Goal: Task Accomplishment & Management: Manage account settings

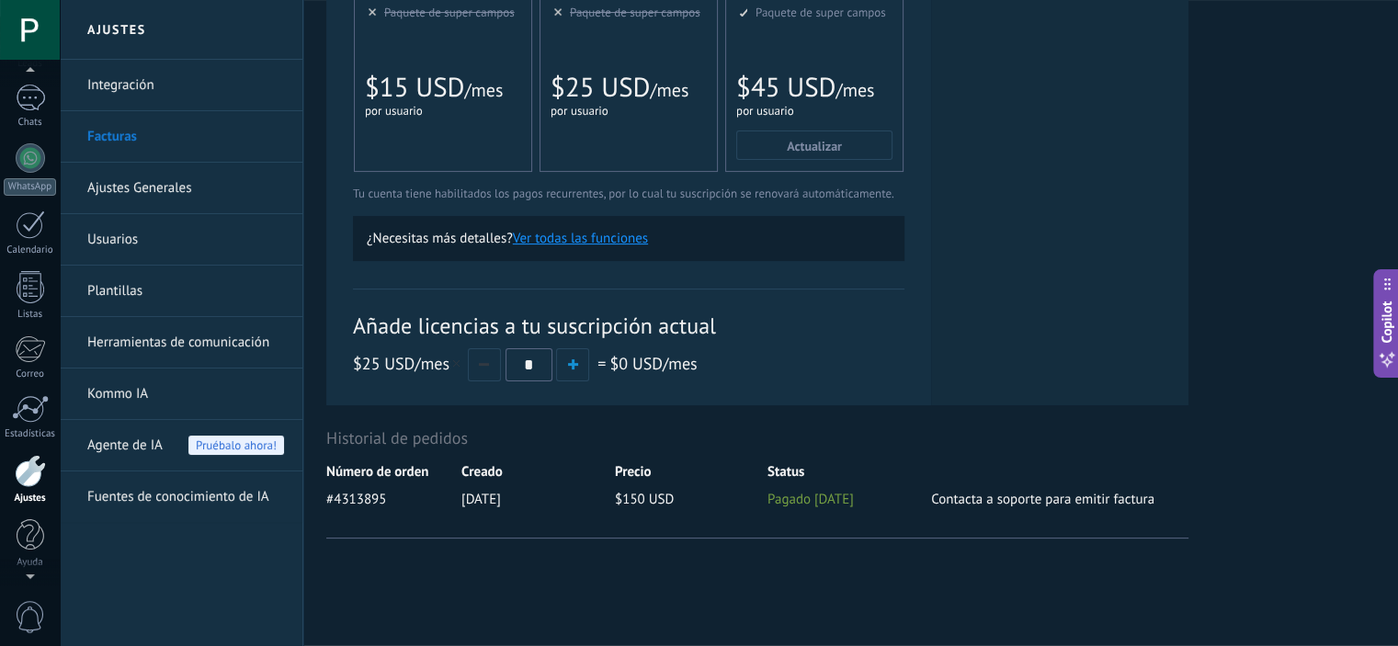
scroll to position [88, 0]
click at [30, 196] on div at bounding box center [30, 187] width 29 height 29
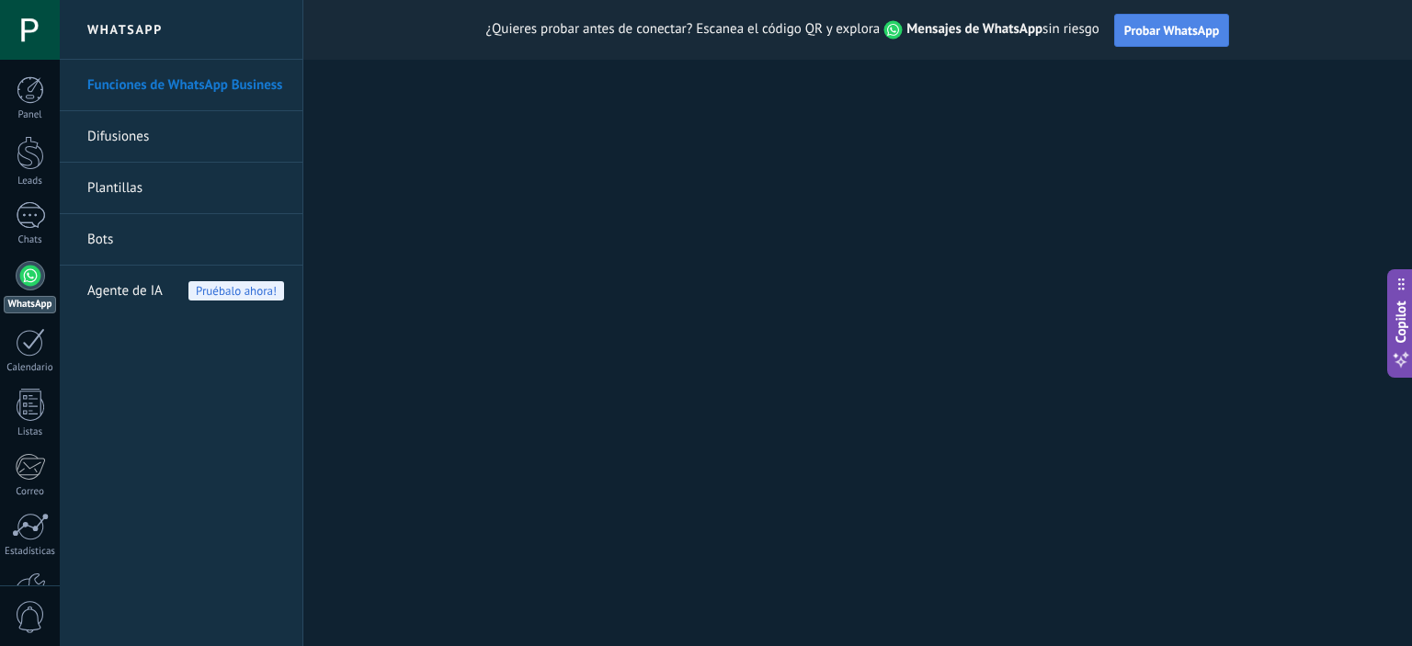
click at [1165, 36] on span "Probar WhatsApp" at bounding box center [1172, 30] width 96 height 17
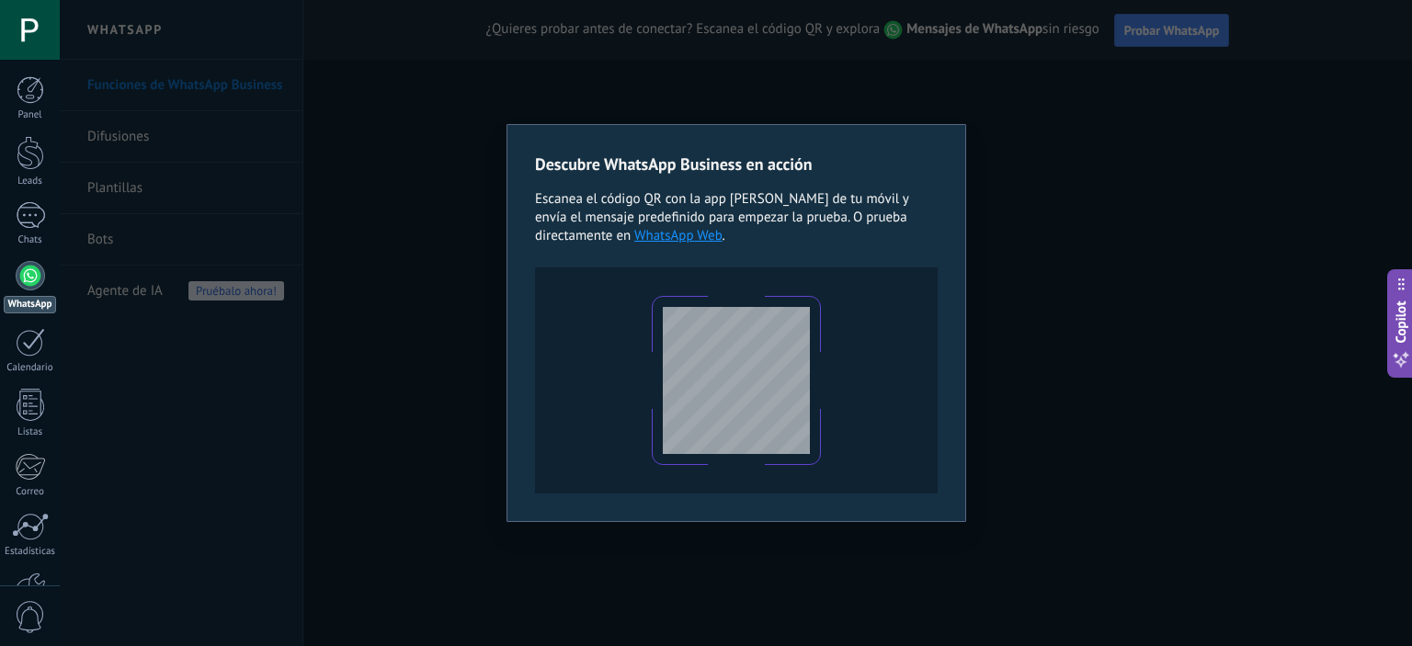
click at [740, 54] on div "Descubre WhatsApp Business en acción Escanea el código QR con la app [PERSON_NA…" at bounding box center [736, 323] width 1352 height 646
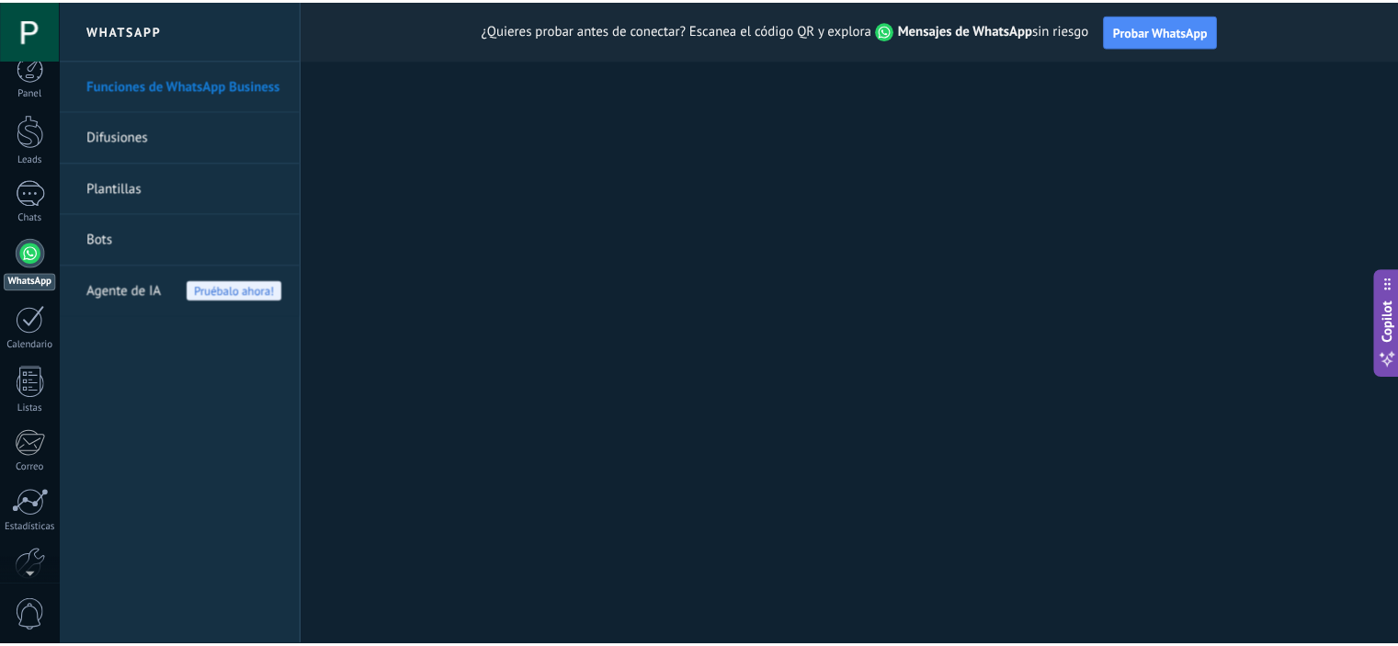
scroll to position [118, 0]
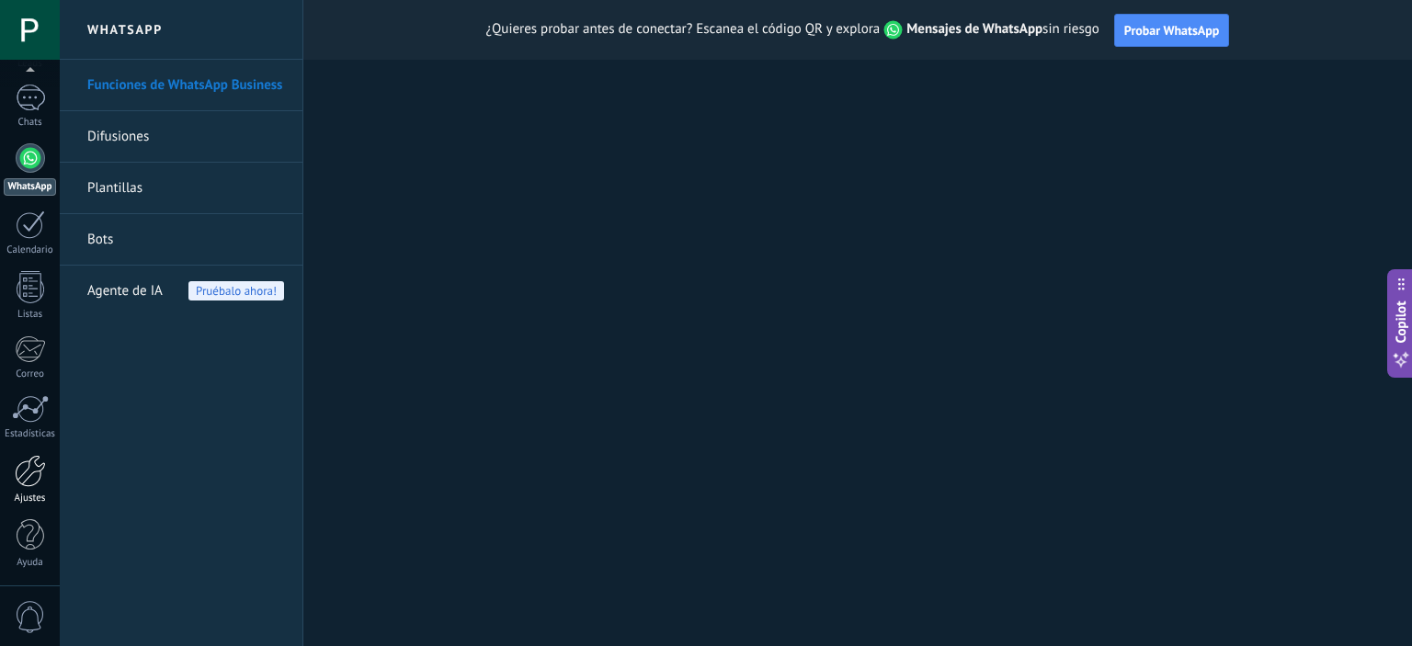
click at [29, 468] on div at bounding box center [30, 471] width 31 height 32
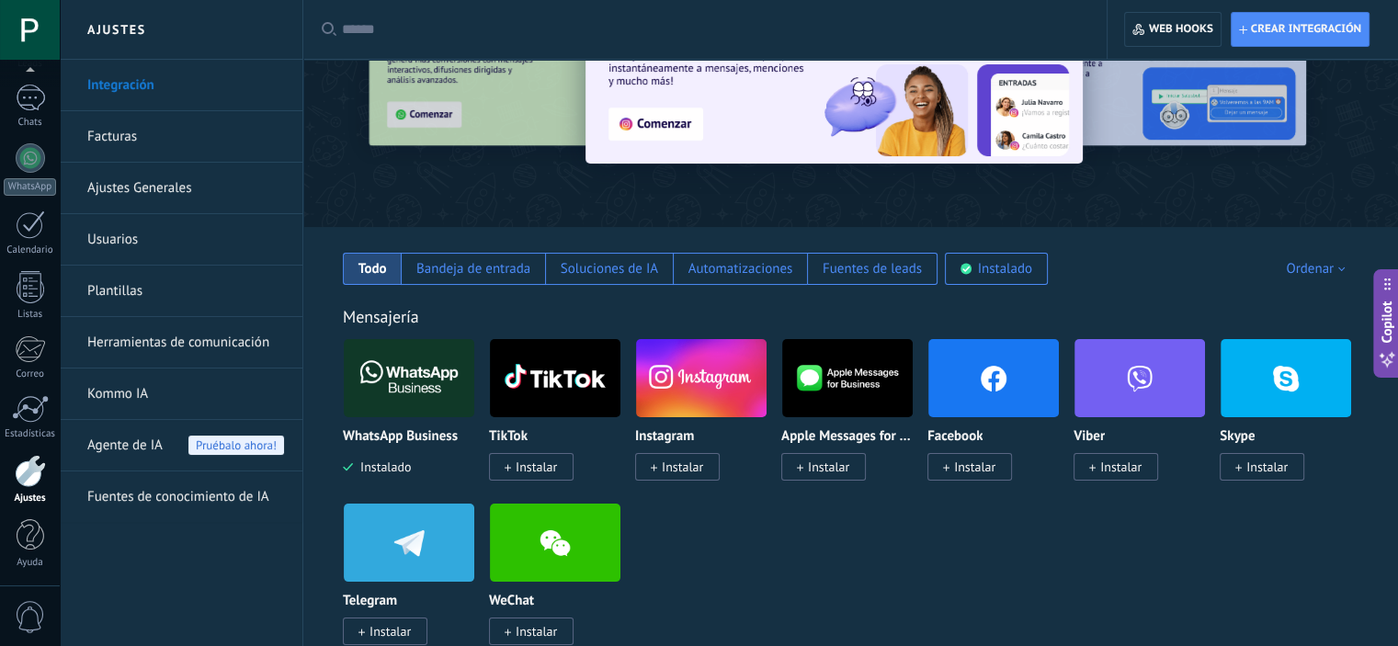
scroll to position [132, 0]
click at [408, 410] on img at bounding box center [409, 378] width 131 height 89
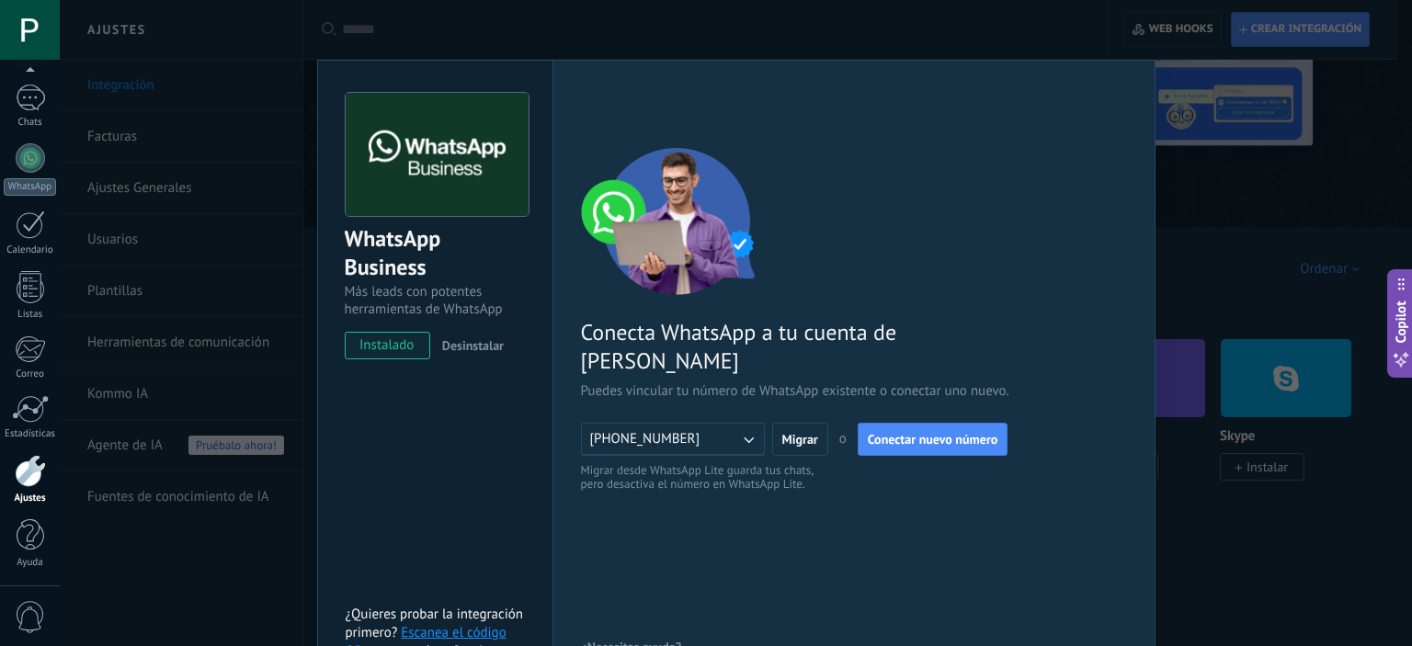
click at [464, 342] on span "Desinstalar" at bounding box center [473, 345] width 62 height 17
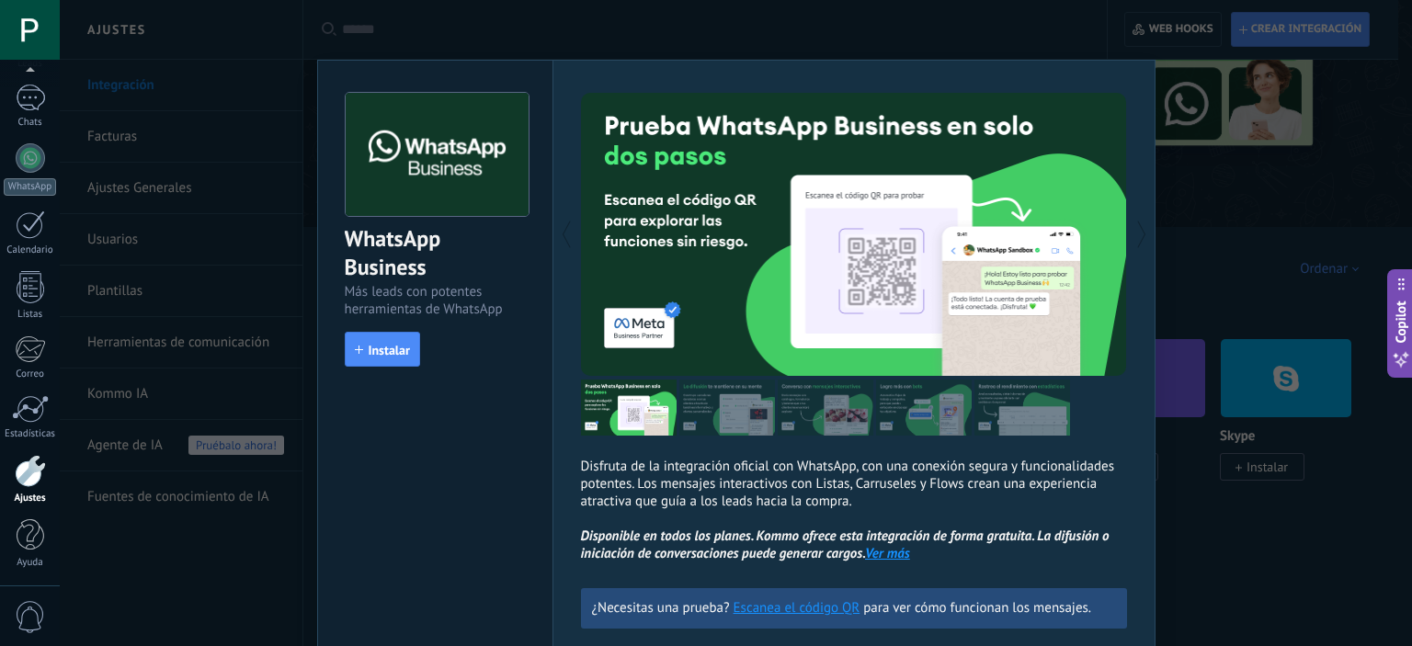
click at [1276, 242] on div "WhatsApp Business Más leads con potentes herramientas de WhatsApp install Insta…" at bounding box center [736, 323] width 1352 height 646
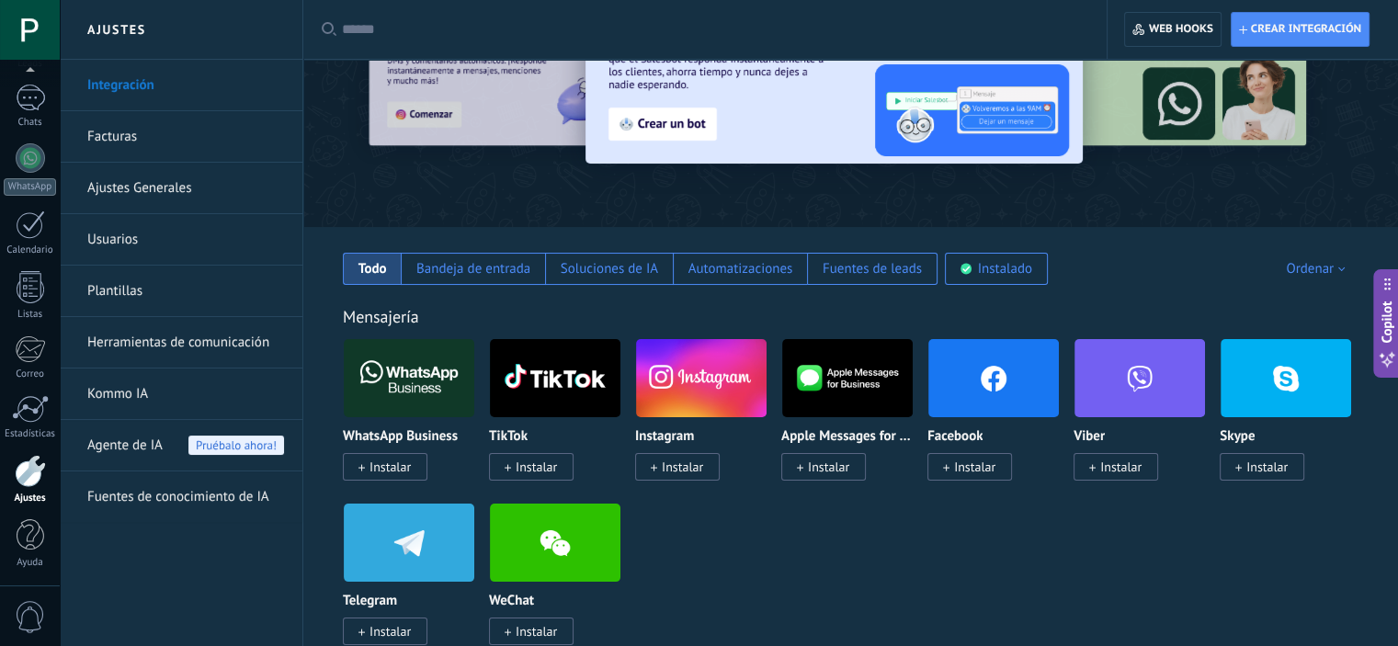
click at [147, 136] on link "Facturas" at bounding box center [185, 136] width 197 height 51
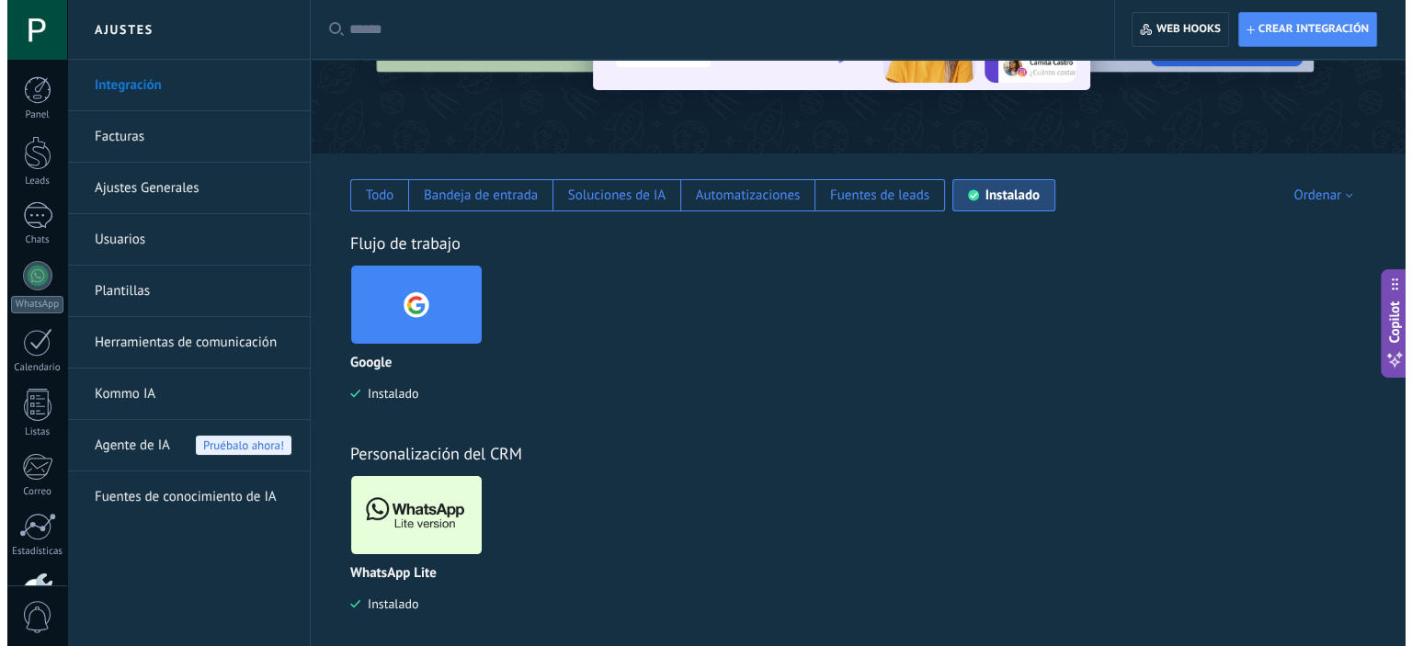
scroll to position [223, 0]
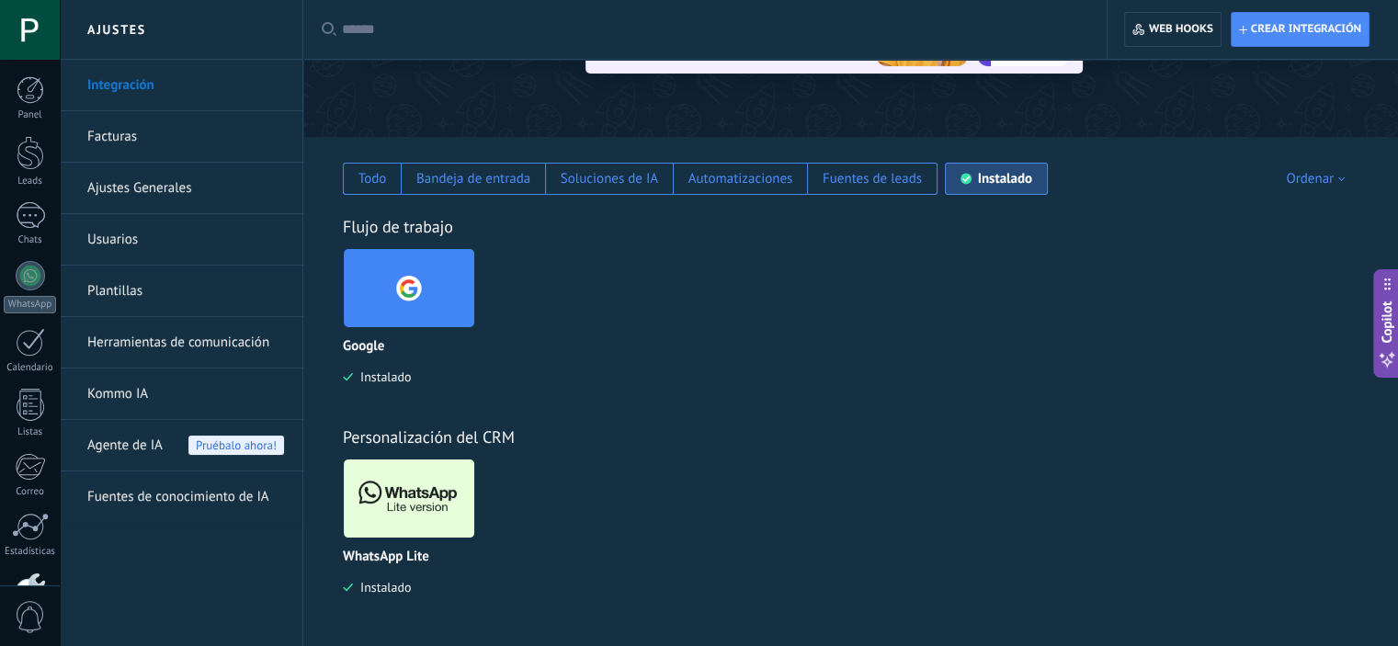
click at [415, 495] on img at bounding box center [409, 498] width 131 height 89
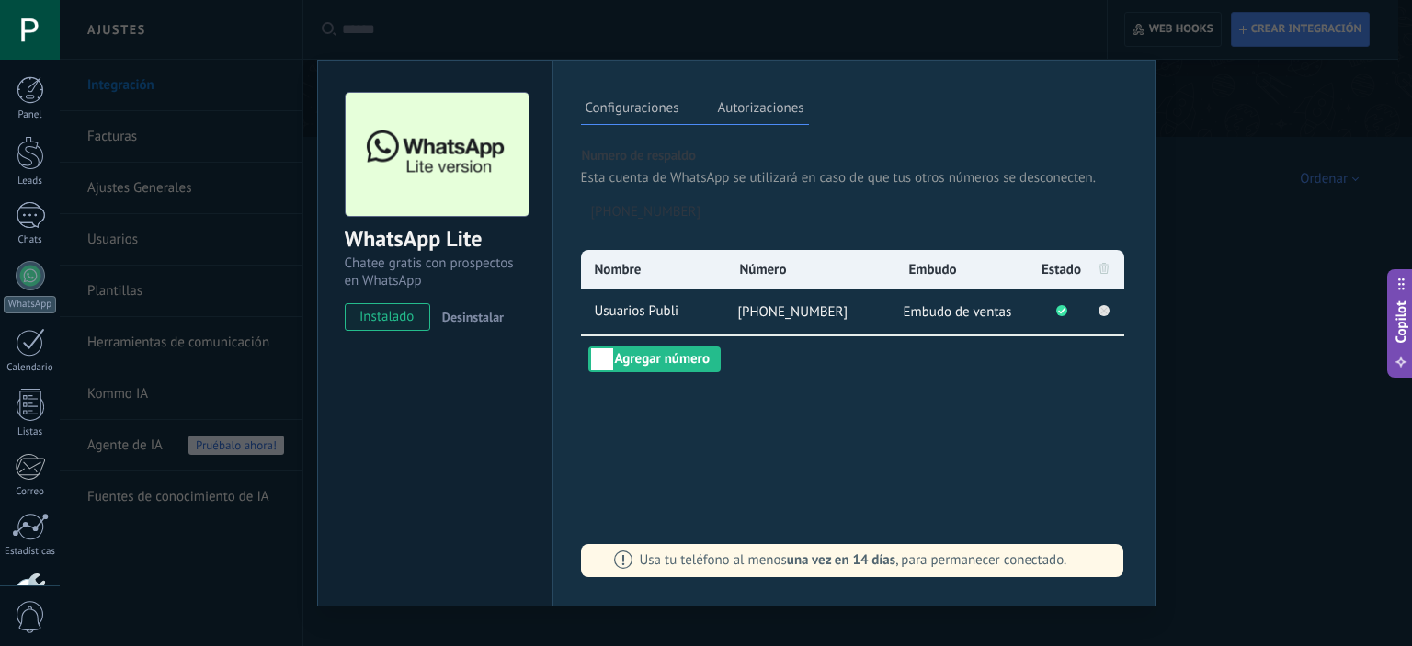
click at [1100, 309] on icon at bounding box center [1103, 310] width 6 height 6
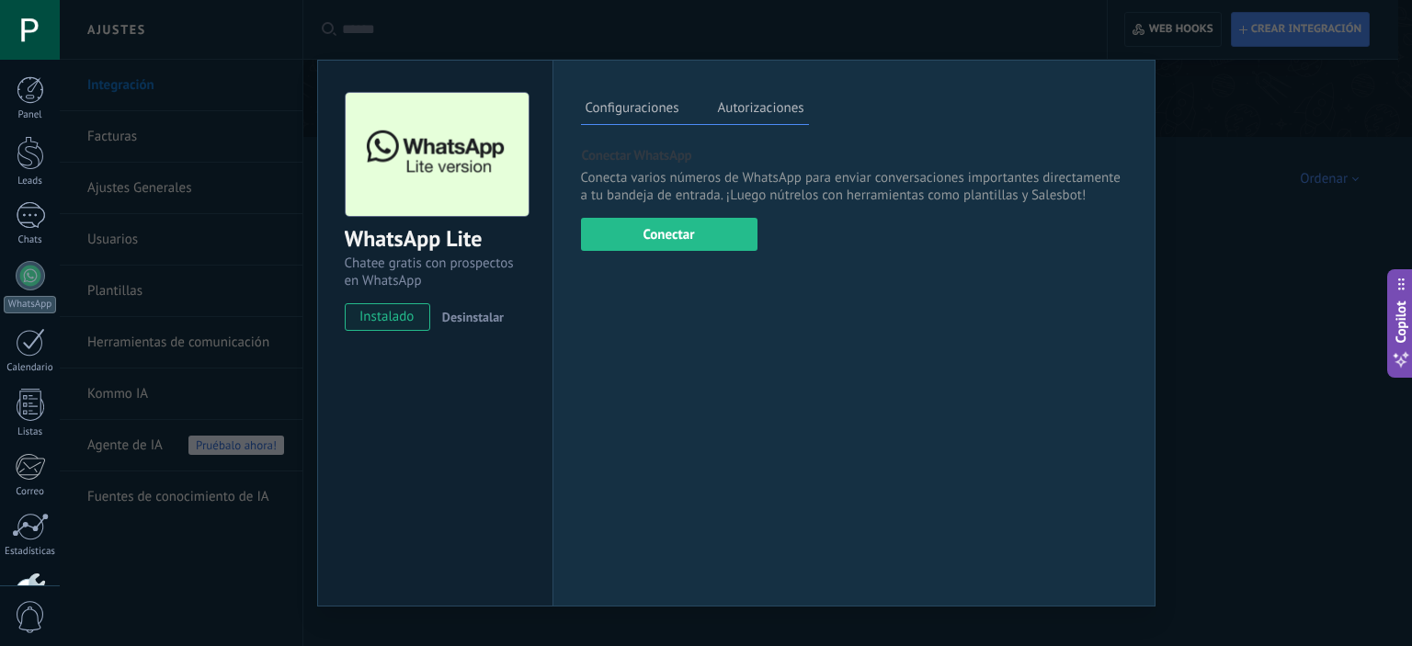
click at [50, 260] on div "Panel Leads Chats WhatsApp Clientes" at bounding box center [30, 390] width 60 height 629
click at [29, 160] on div at bounding box center [30, 157] width 29 height 29
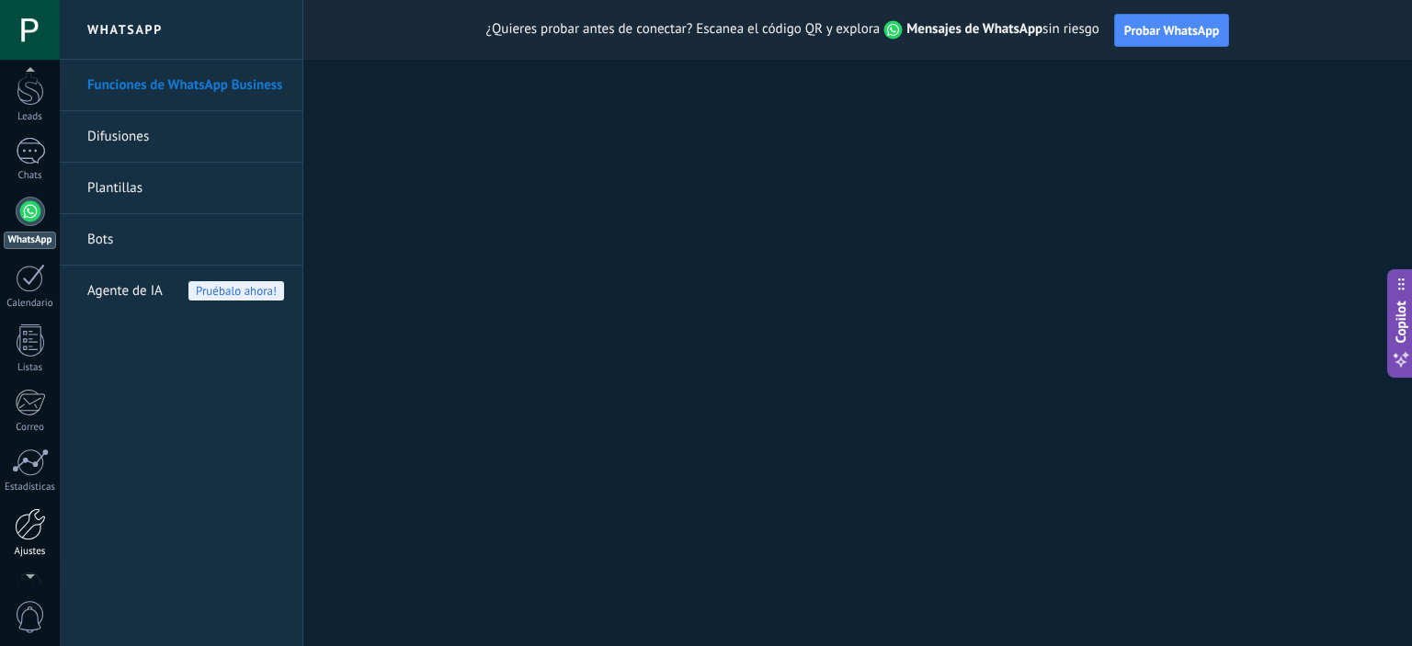
click at [35, 525] on div at bounding box center [30, 524] width 31 height 32
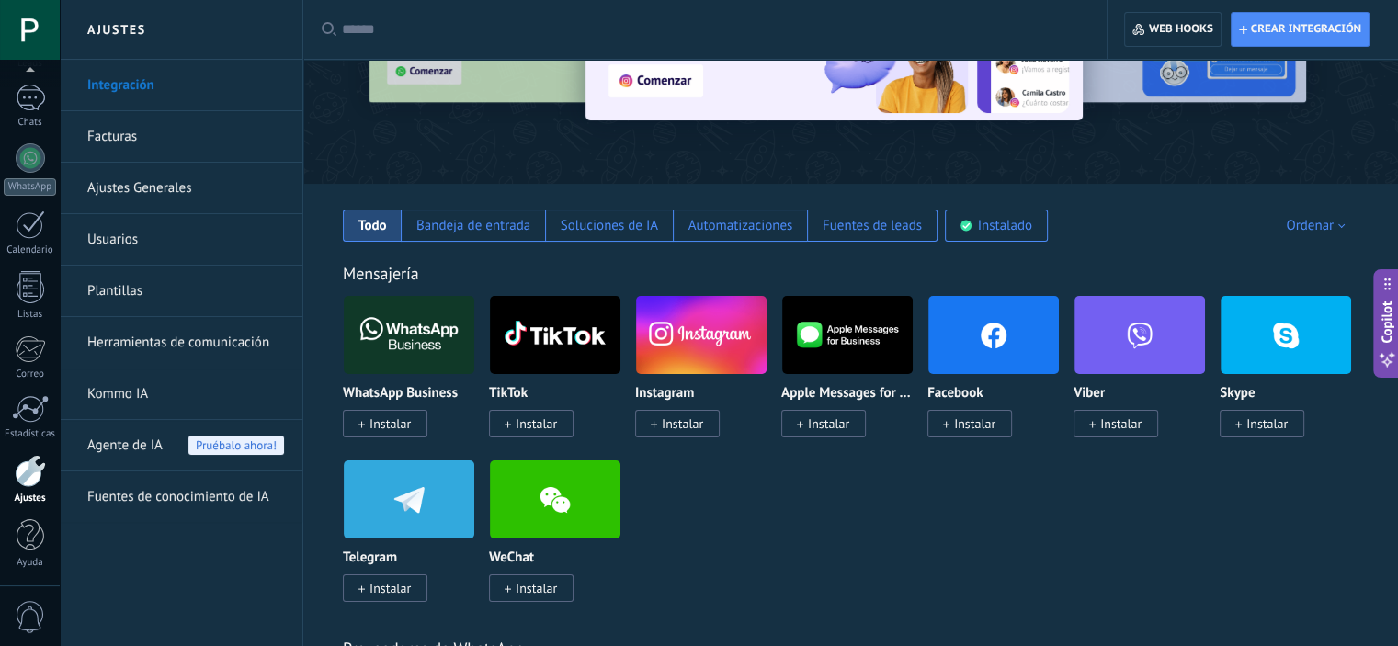
scroll to position [175, 0]
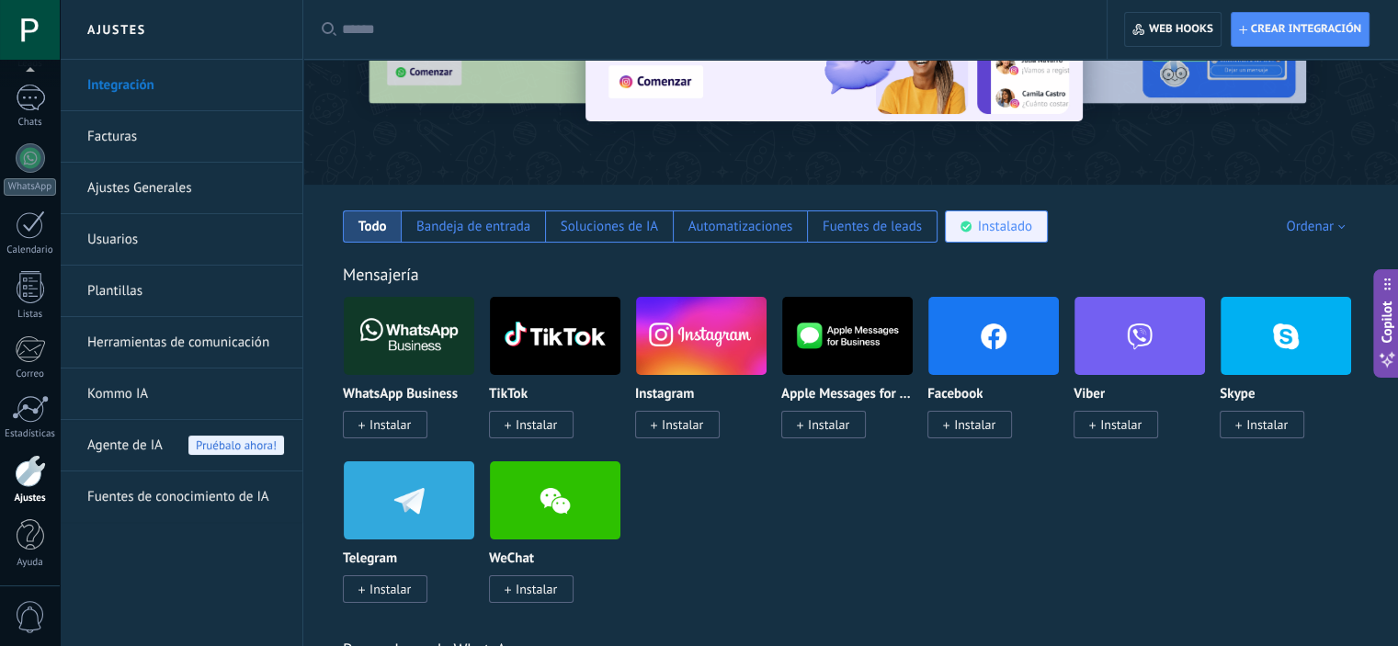
click at [961, 233] on div "Instalado" at bounding box center [996, 226] width 103 height 32
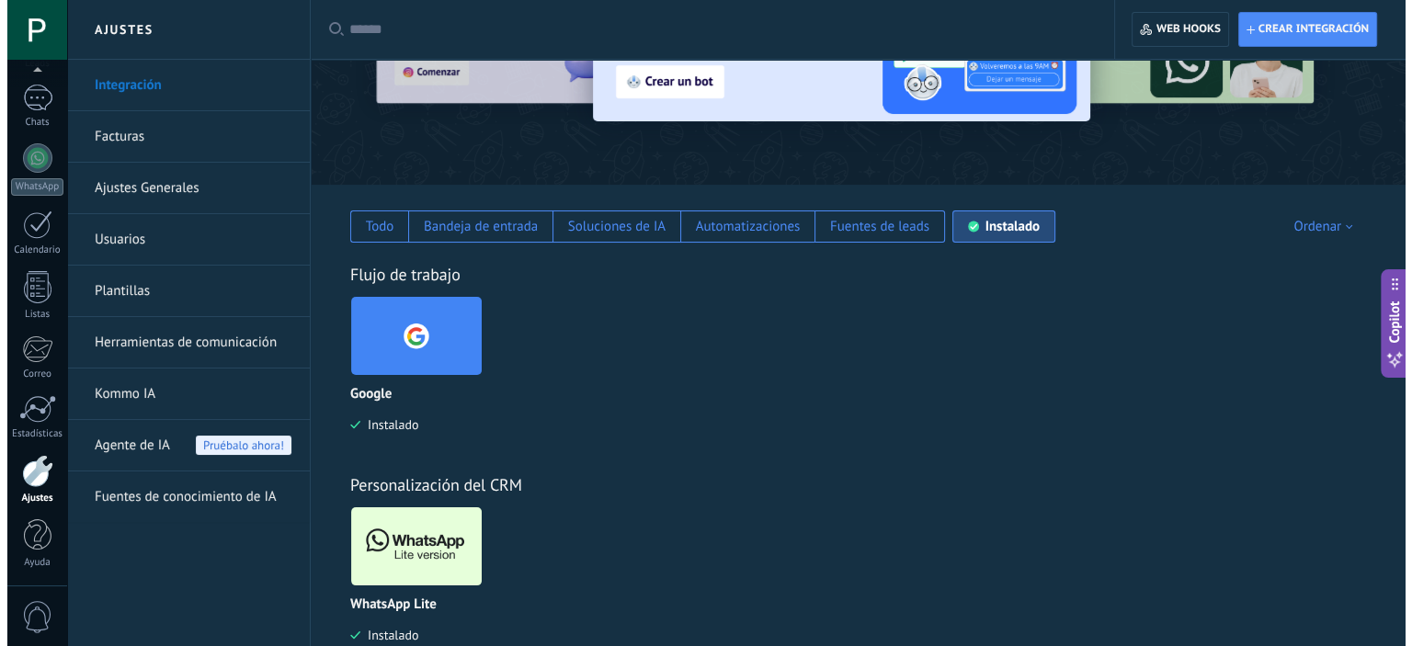
scroll to position [223, 0]
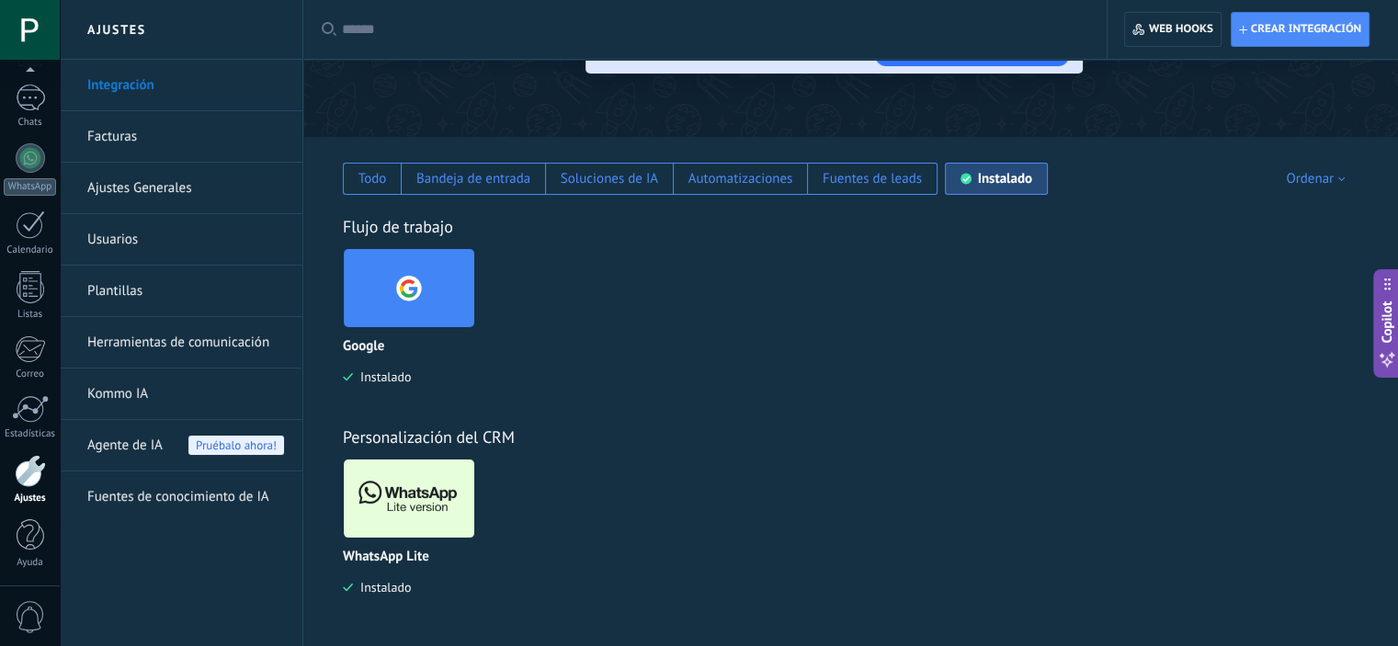
click at [423, 496] on img at bounding box center [409, 498] width 131 height 89
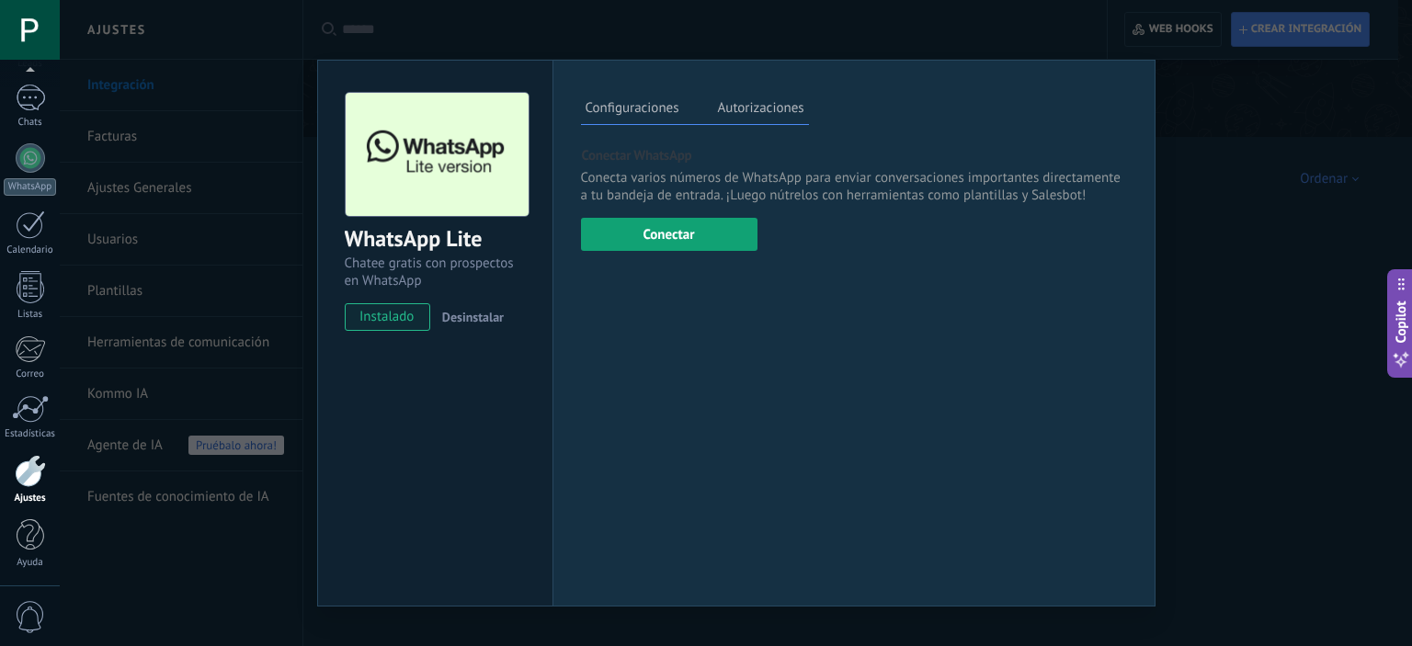
click at [647, 240] on button "Conectar" at bounding box center [669, 234] width 176 height 33
